Goal: Transaction & Acquisition: Purchase product/service

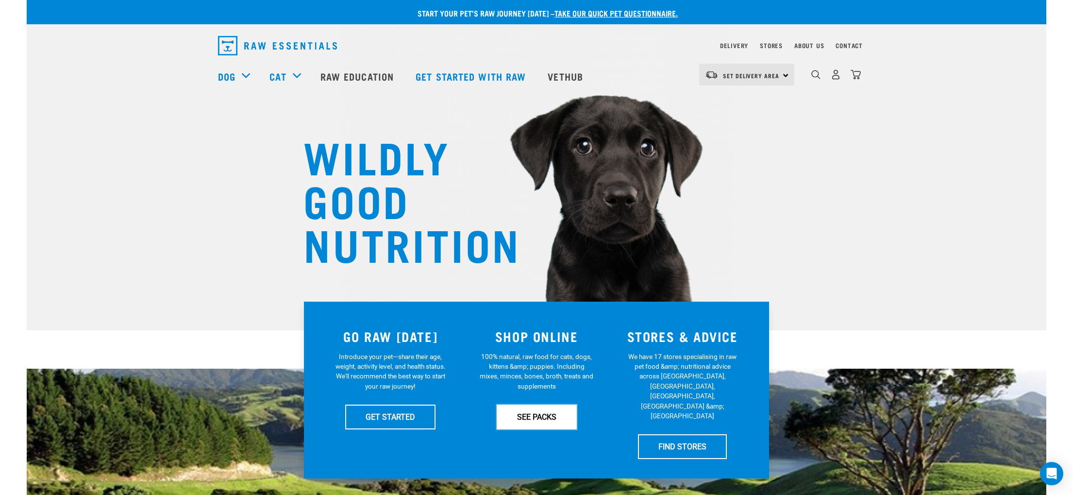
click at [545, 416] on link "SEE PACKS" at bounding box center [537, 416] width 80 height 24
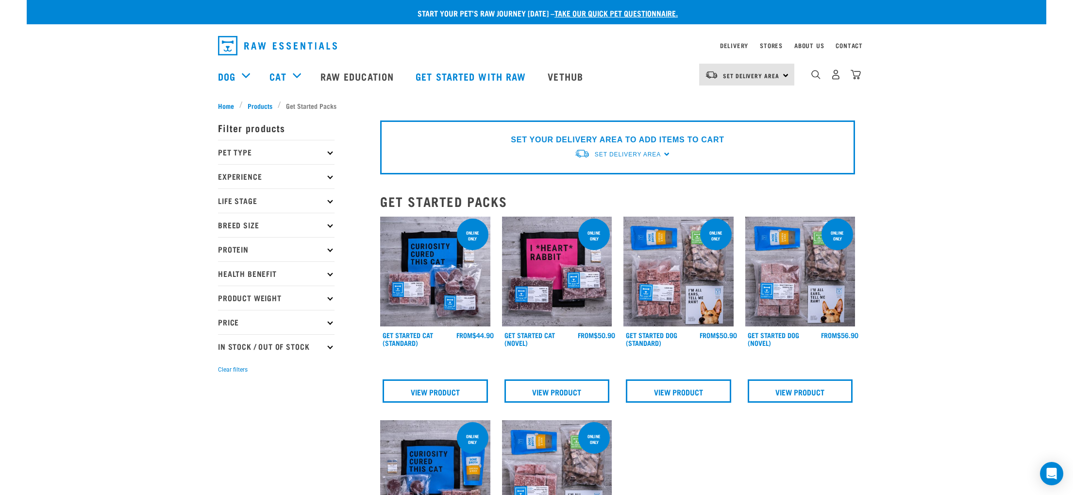
click at [278, 154] on p "Pet Type" at bounding box center [276, 152] width 117 height 24
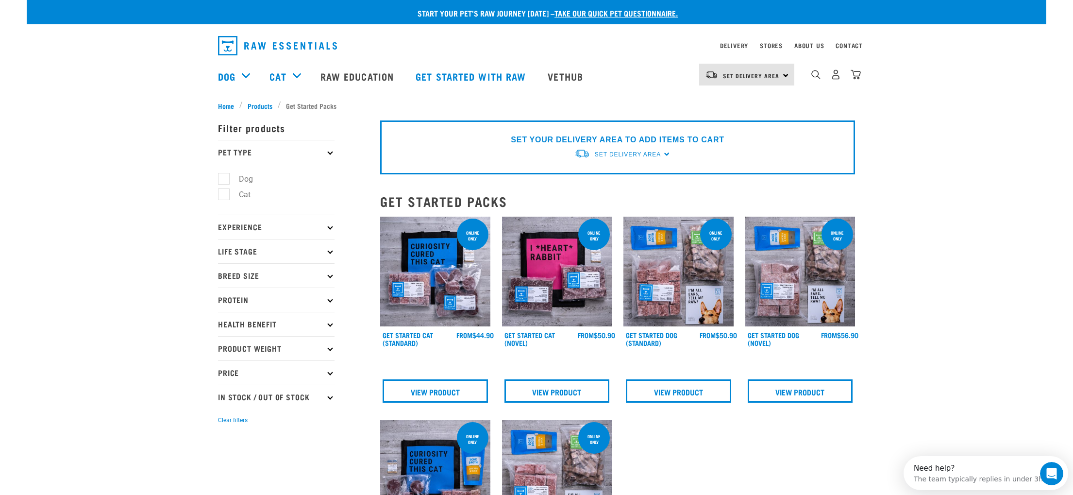
click at [223, 177] on label "Dog" at bounding box center [240, 179] width 34 height 12
click at [222, 177] on input "Dog" at bounding box center [221, 177] width 6 height 6
checkbox input "true"
click at [245, 226] on p "Experience" at bounding box center [276, 227] width 117 height 24
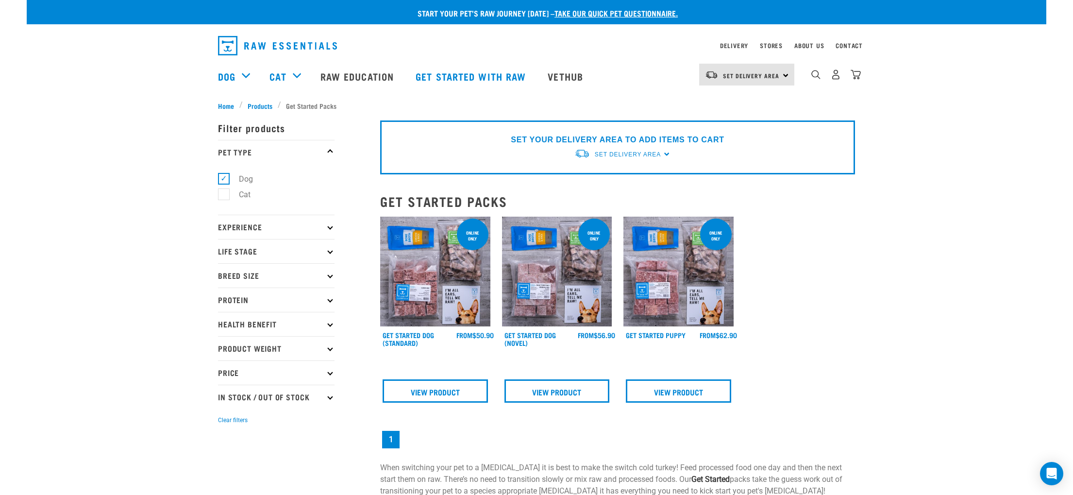
drag, startPoint x: 243, startPoint y: 228, endPoint x: 238, endPoint y: 235, distance: 8.4
click at [243, 228] on p "Experience" at bounding box center [276, 227] width 117 height 24
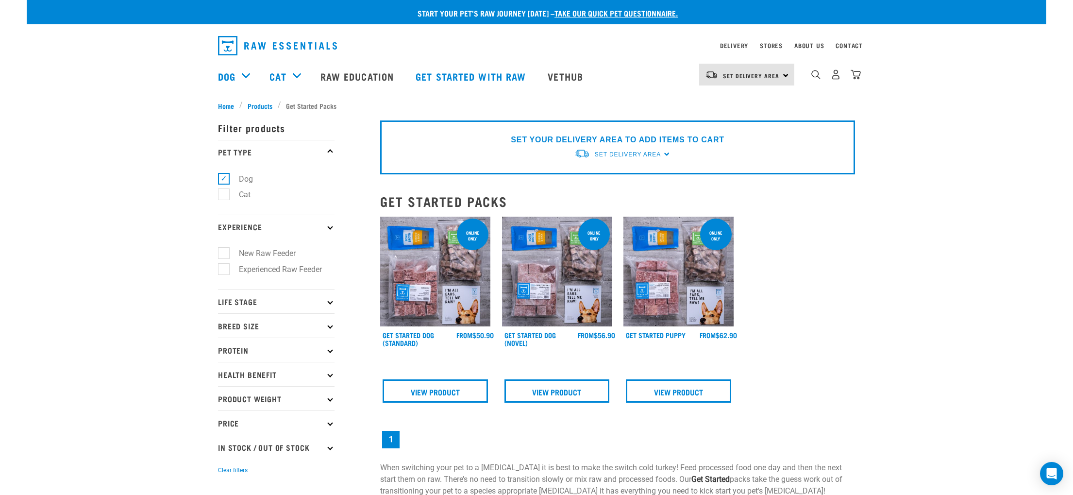
click at [223, 273] on label "Experienced Raw Feeder" at bounding box center [274, 269] width 102 height 12
click at [223, 270] on input "Experienced Raw Feeder" at bounding box center [221, 267] width 6 height 6
checkbox input "true"
click at [239, 296] on p "Life Stage" at bounding box center [276, 301] width 117 height 24
click at [243, 301] on p "Life Stage" at bounding box center [276, 301] width 117 height 24
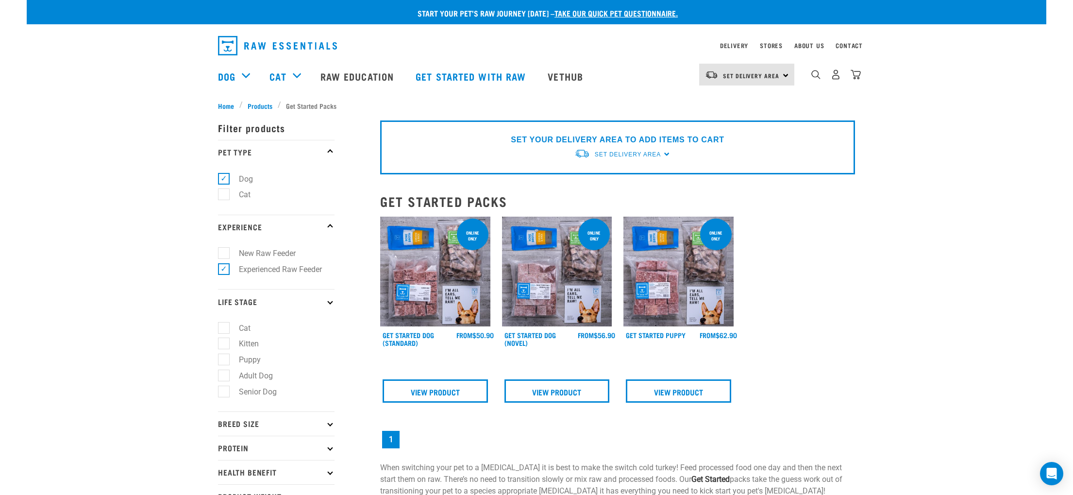
click at [224, 376] on label "Adult Dog" at bounding box center [249, 376] width 53 height 12
click at [224, 376] on input "Adult Dog" at bounding box center [221, 373] width 6 height 6
checkbox input "true"
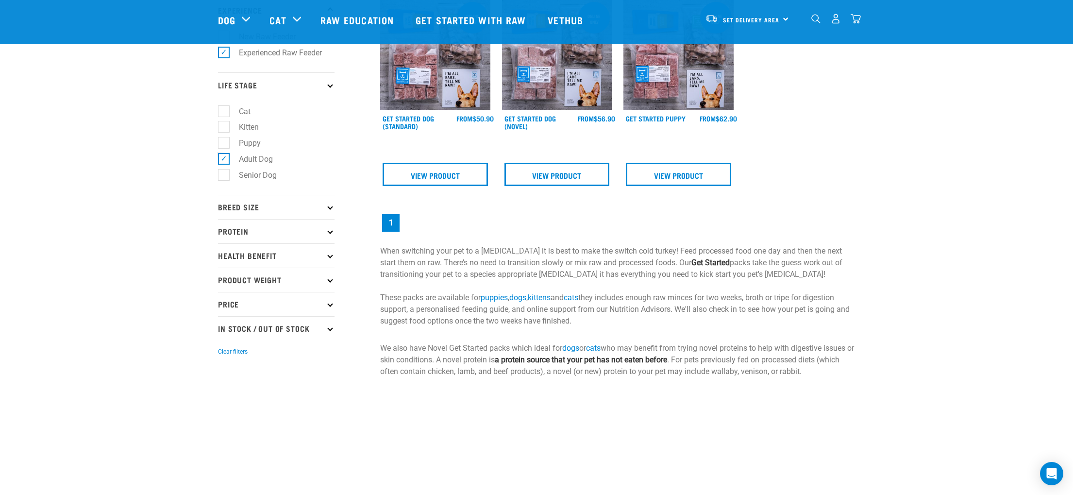
scroll to position [151, 0]
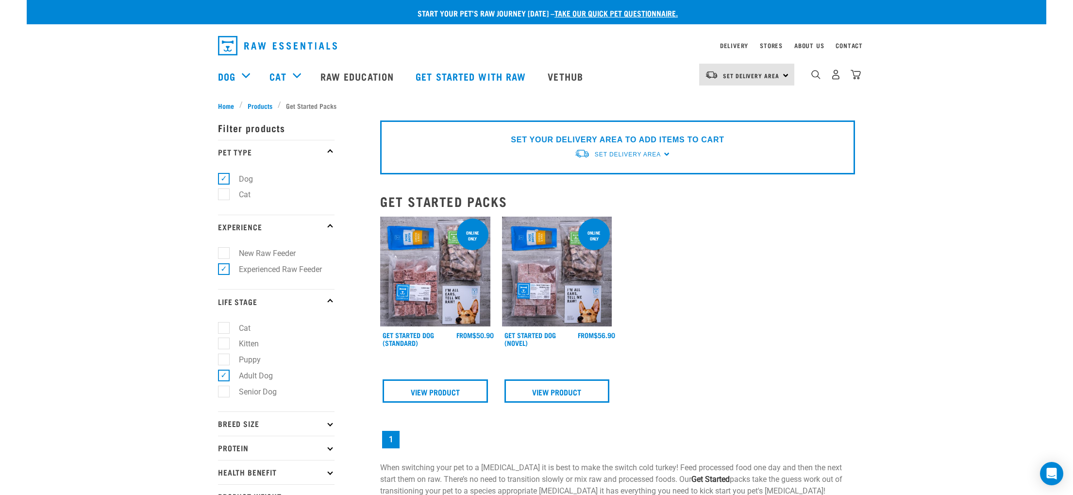
click at [258, 429] on p "Breed Size" at bounding box center [276, 423] width 117 height 24
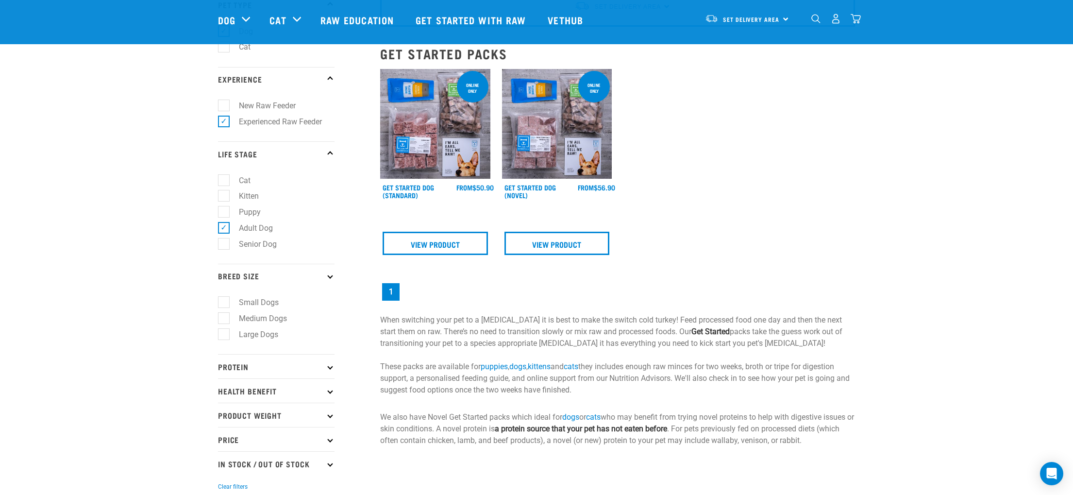
scroll to position [104, 0]
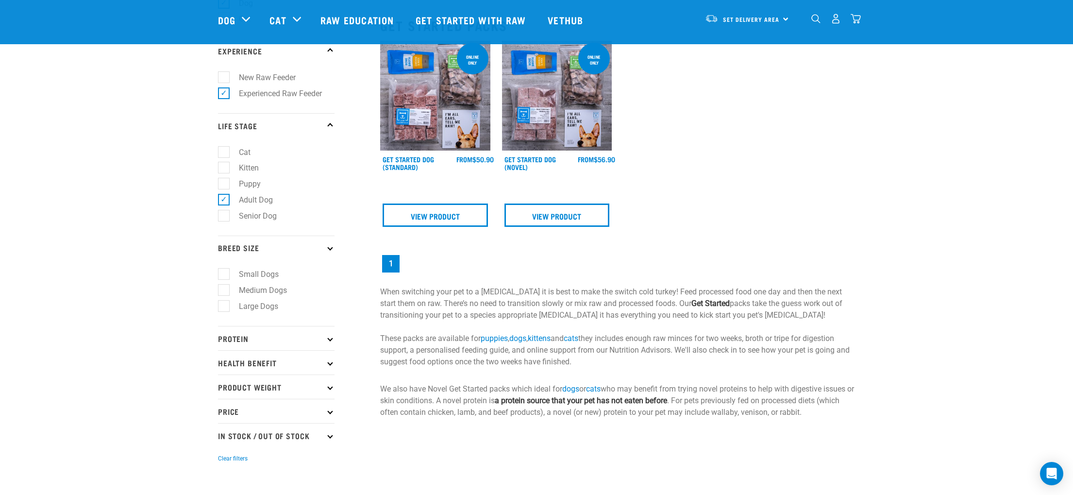
click at [227, 273] on label "Small Dogs" at bounding box center [252, 274] width 59 height 12
click at [224, 273] on input "Small Dogs" at bounding box center [221, 272] width 6 height 6
checkbox input "true"
click at [254, 339] on p "Protein" at bounding box center [276, 338] width 117 height 24
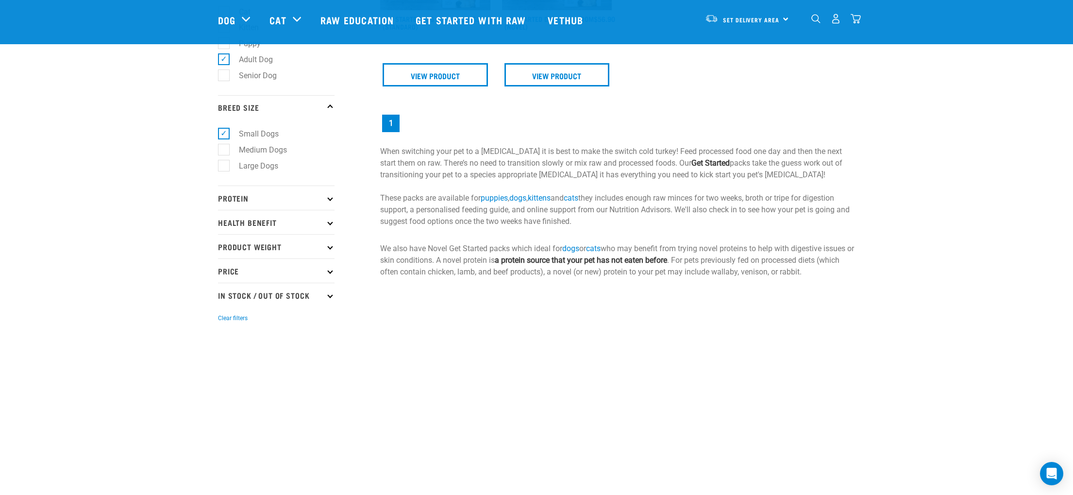
scroll to position [251, 0]
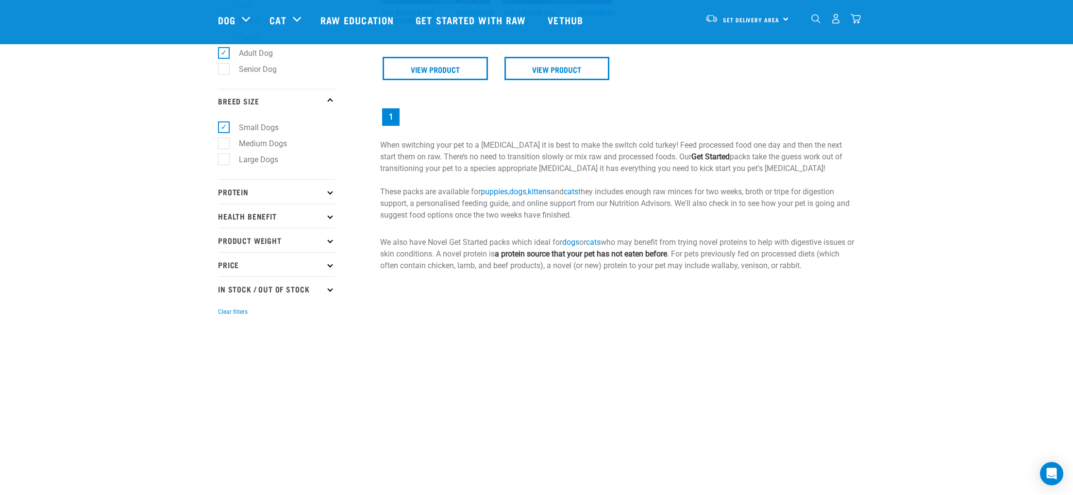
click at [239, 192] on p "Protein" at bounding box center [276, 191] width 117 height 24
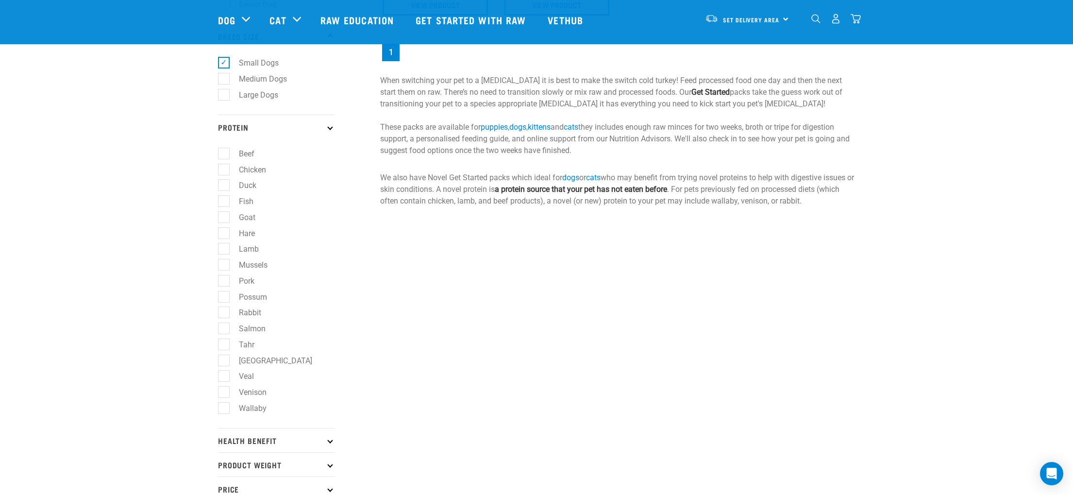
scroll to position [317, 0]
click at [223, 397] on label "Venison" at bounding box center [246, 391] width 47 height 12
click at [221, 393] on input "Venison" at bounding box center [221, 390] width 6 height 6
checkbox input "true"
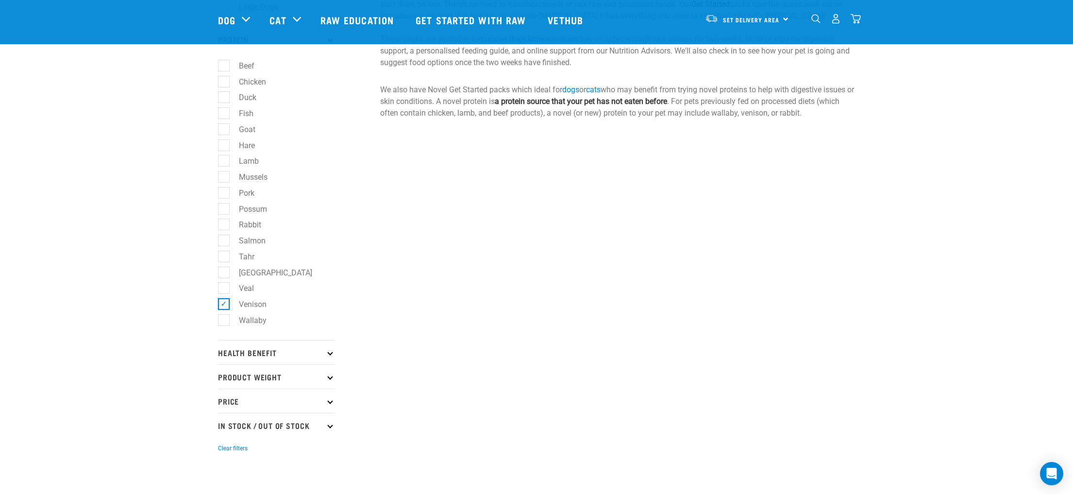
scroll to position [442, 0]
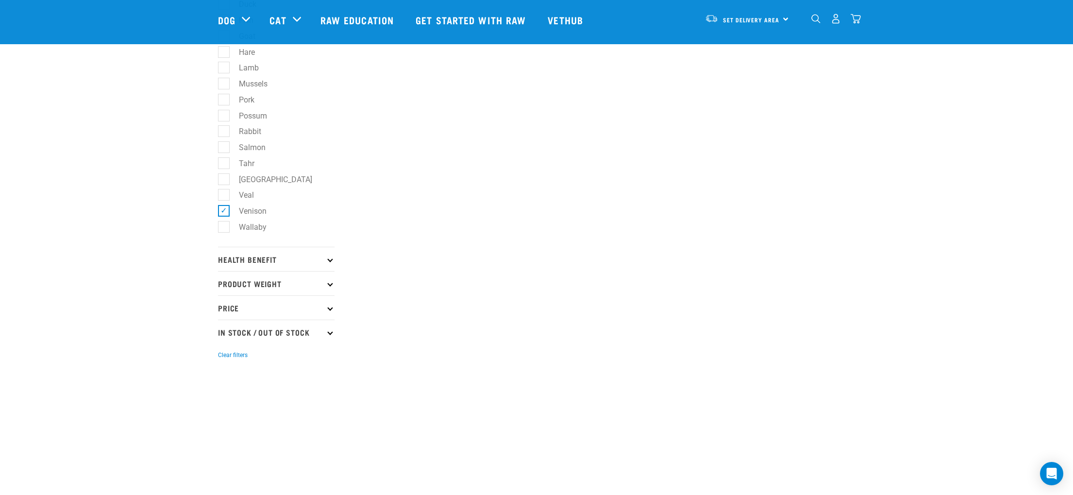
scroll to position [539, 0]
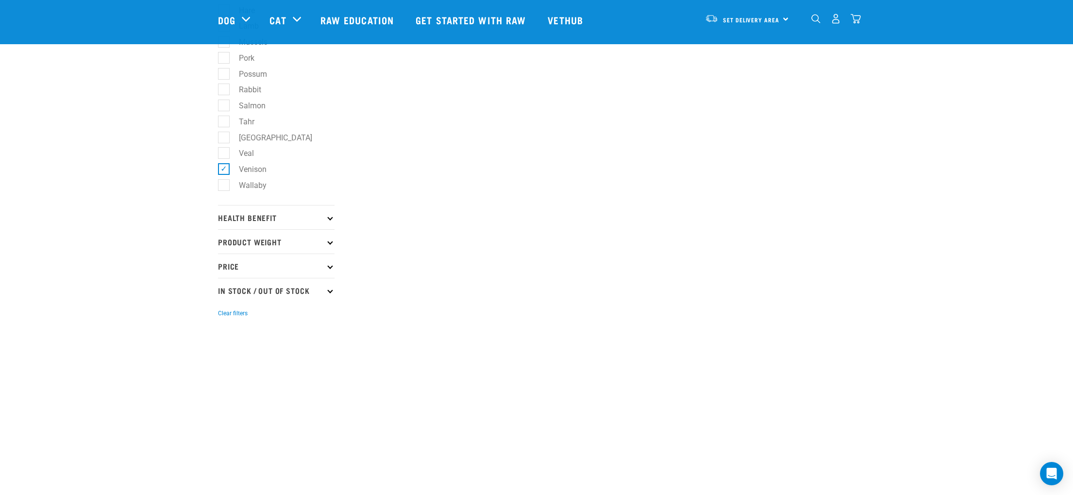
click at [258, 224] on p "Health Benefit" at bounding box center [276, 217] width 117 height 24
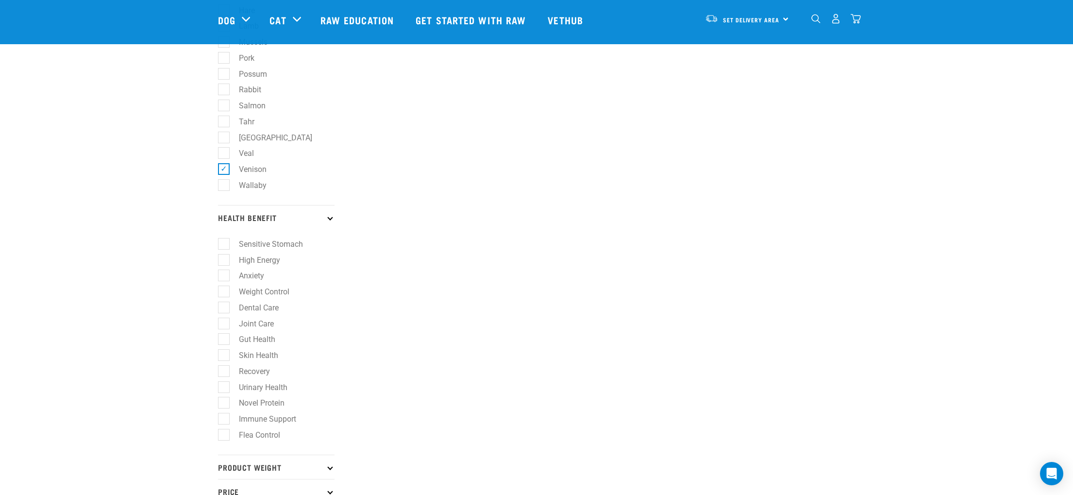
click at [223, 361] on label "Skin Health" at bounding box center [252, 355] width 59 height 12
click at [220, 357] on input "Skin Health" at bounding box center [221, 354] width 6 height 6
checkbox input "true"
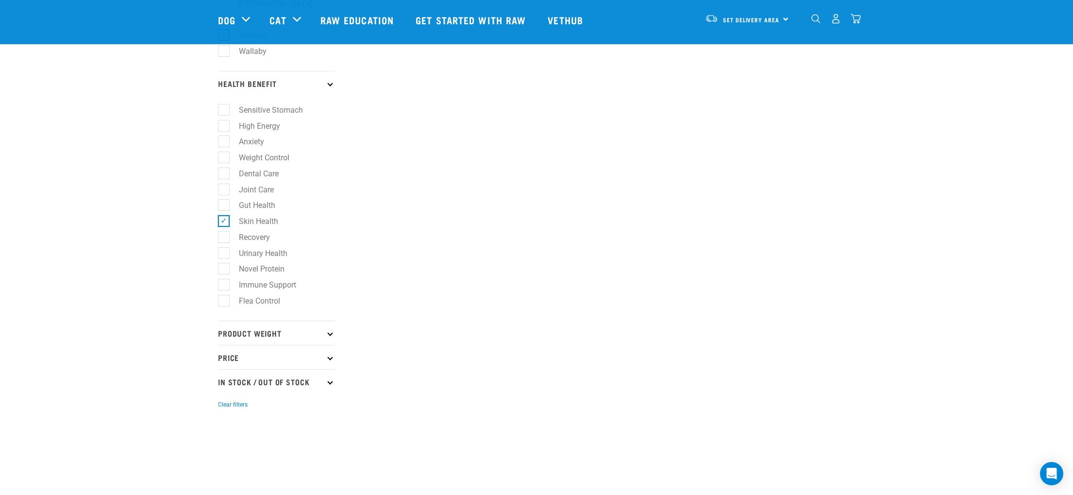
scroll to position [763, 0]
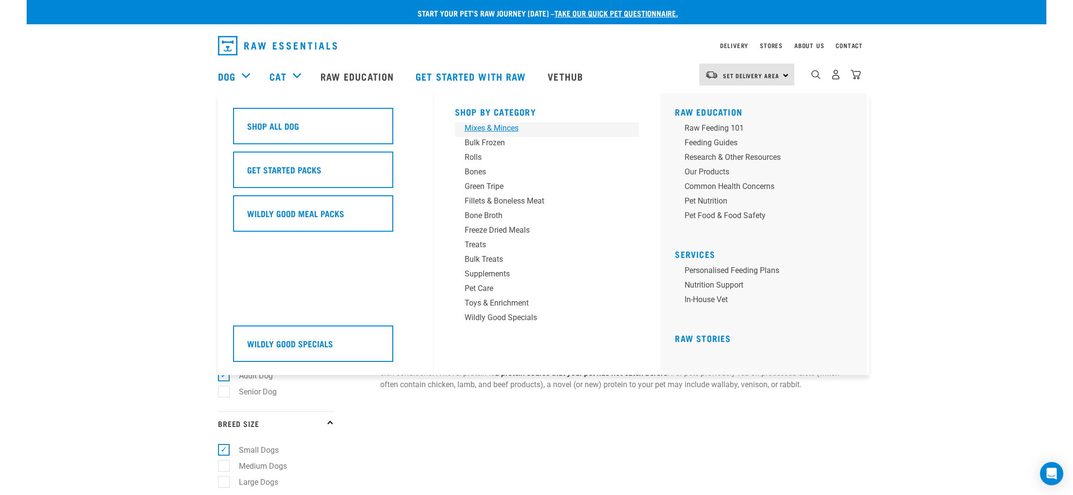
click at [474, 130] on div "Mixes & Minces" at bounding box center [541, 128] width 152 height 12
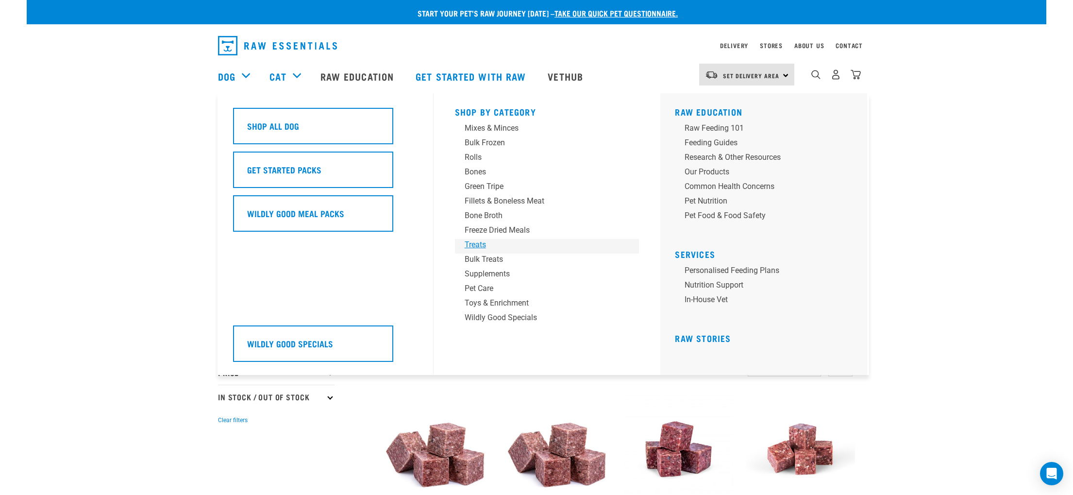
click at [481, 246] on div "Treats" at bounding box center [541, 245] width 152 height 12
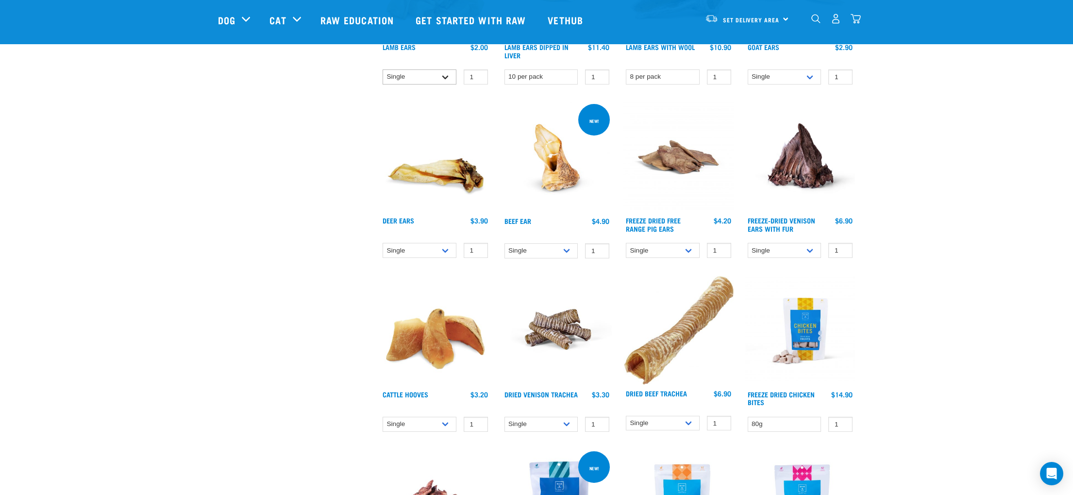
scroll to position [725, 0]
